Goal: Information Seeking & Learning: Stay updated

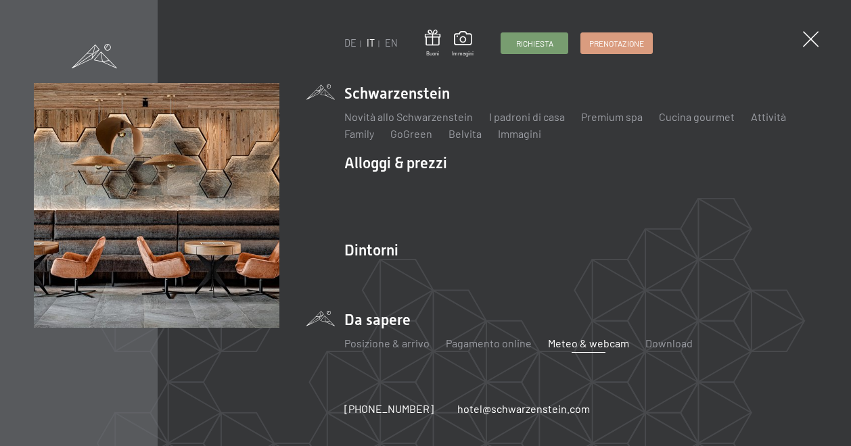
click at [572, 346] on link "Meteo & webcam" at bounding box center [588, 343] width 81 height 13
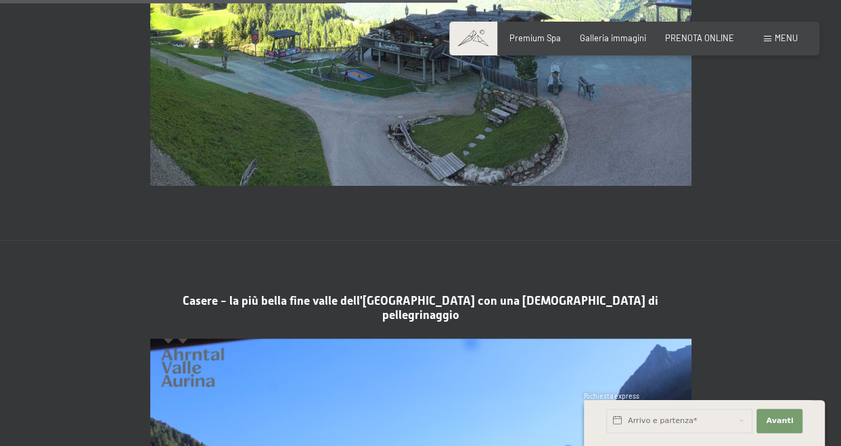
scroll to position [2330, 0]
